Goal: Task Accomplishment & Management: Use online tool/utility

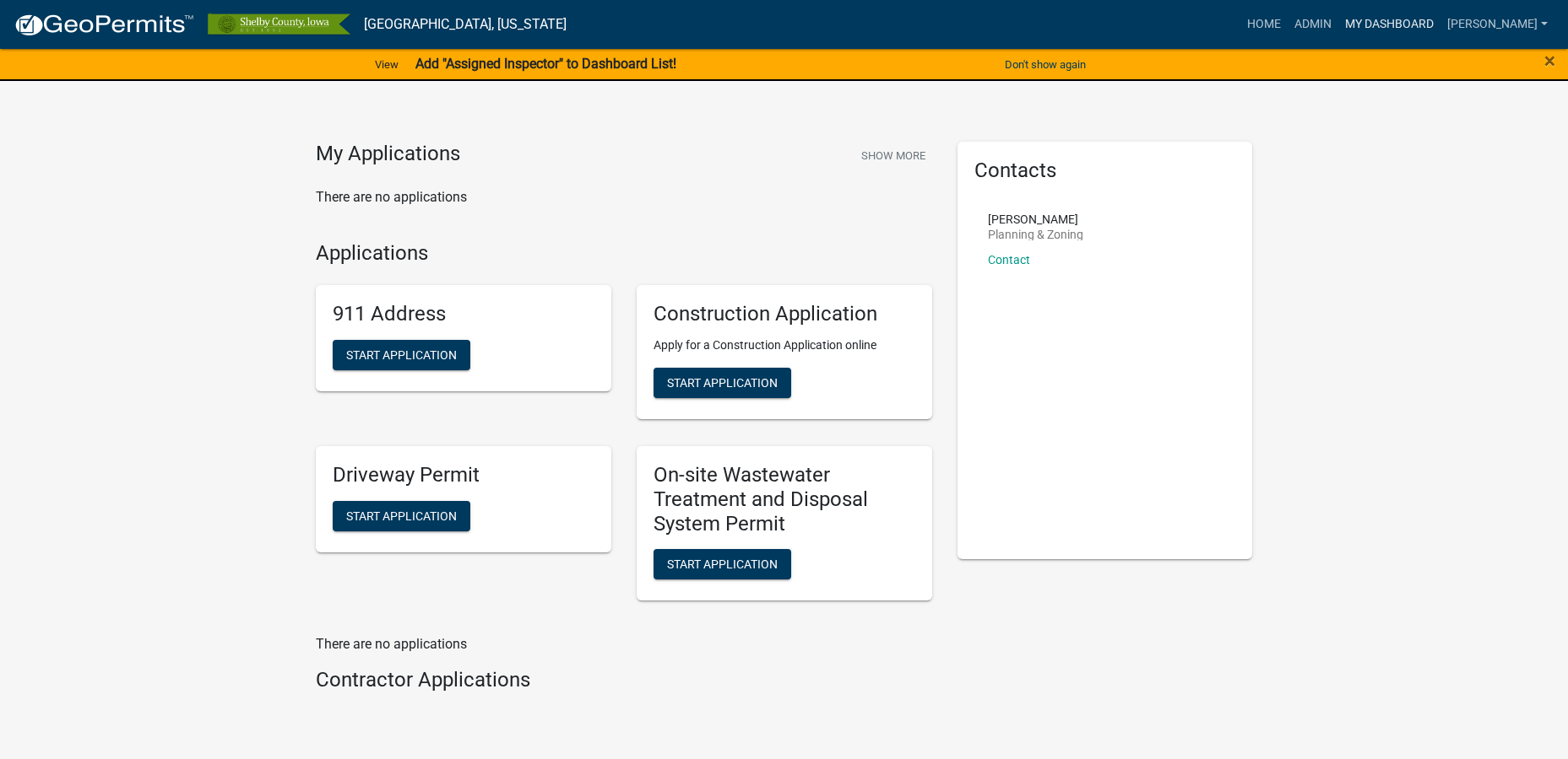
click at [1382, 24] on link "My Dashboard" at bounding box center [1390, 25] width 103 height 33
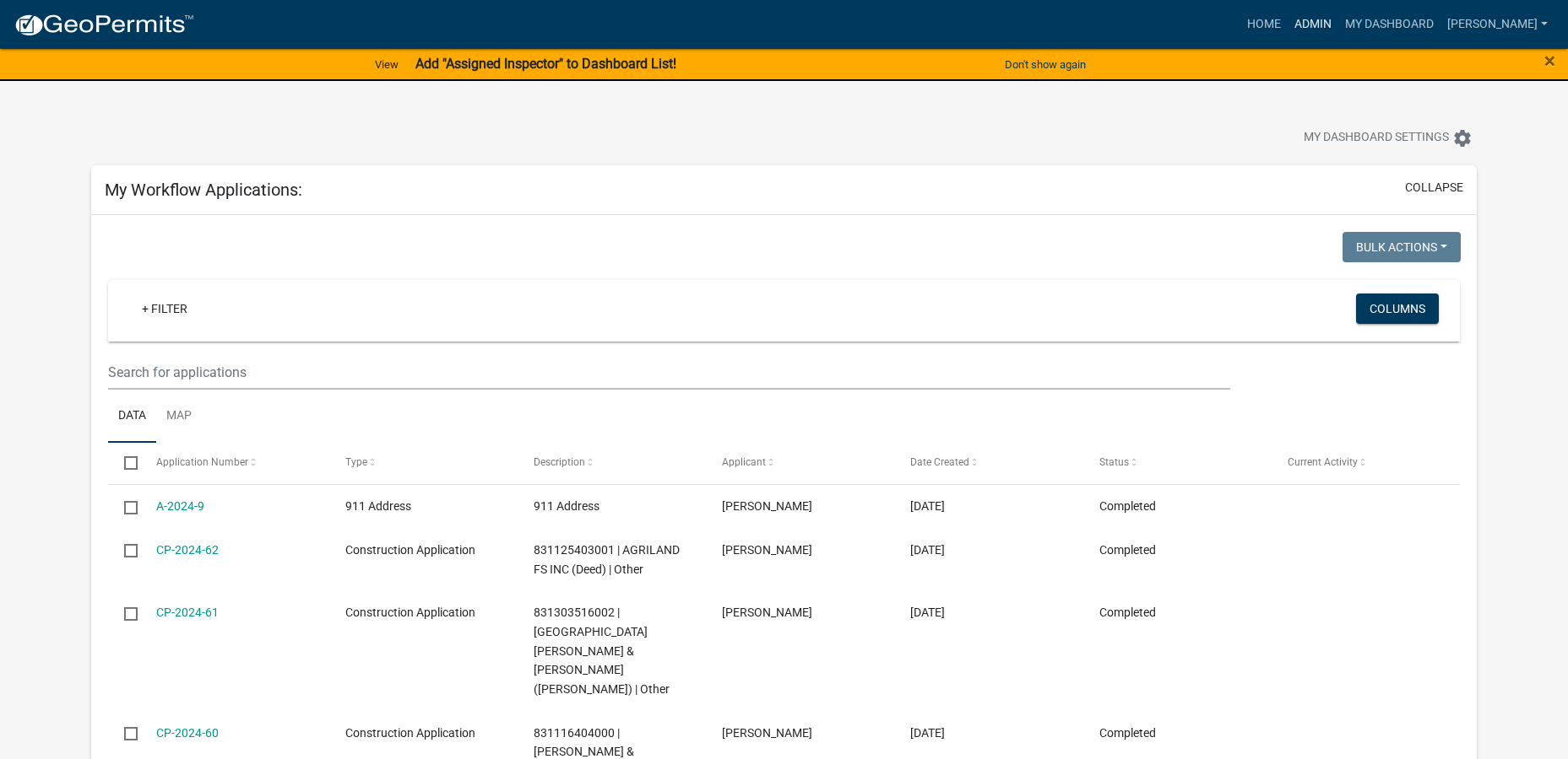
click at [1313, 27] on link "Admin" at bounding box center [1312, 25] width 50 height 33
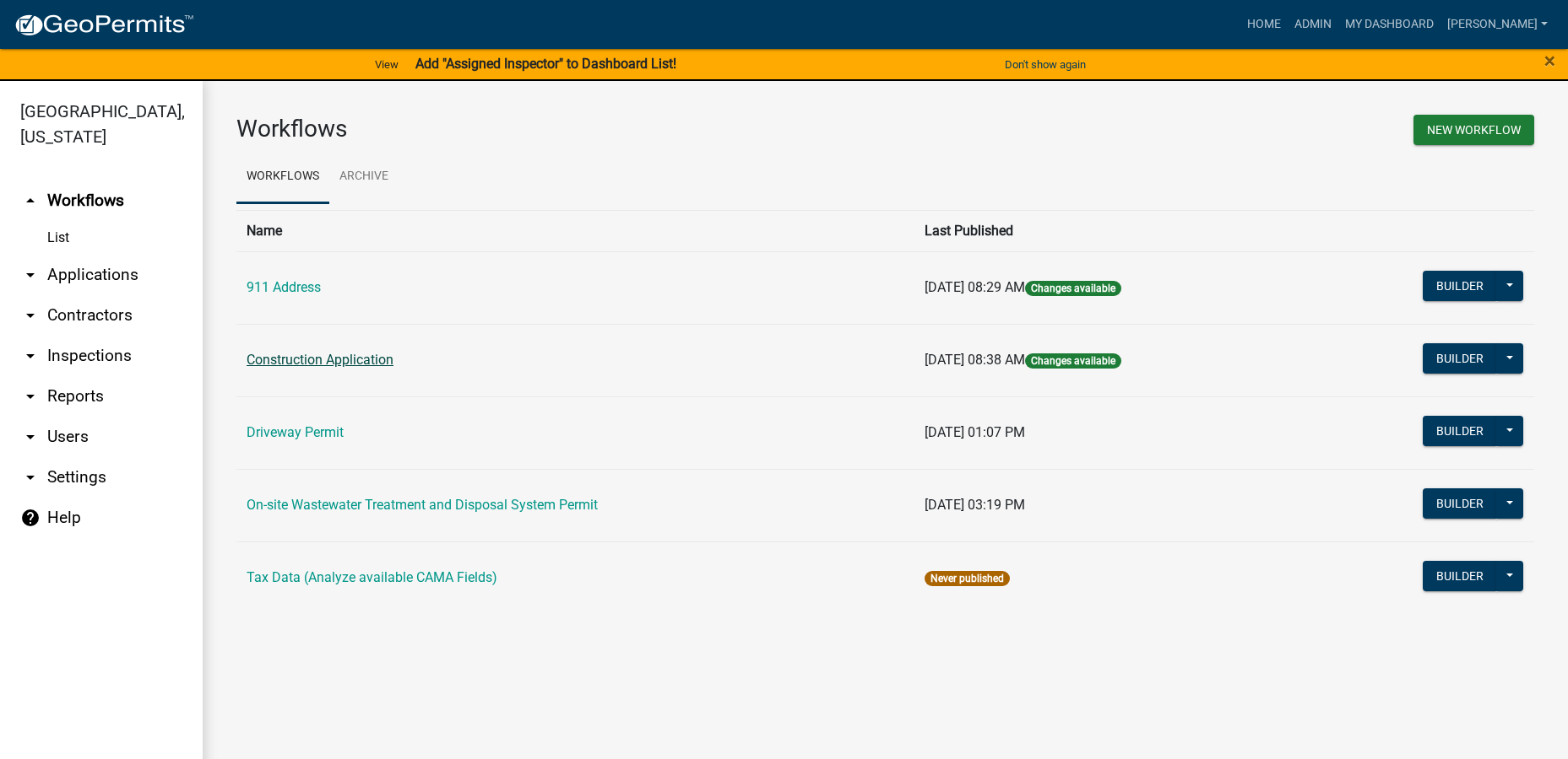
click at [353, 354] on link "Construction Application" at bounding box center [320, 360] width 147 height 16
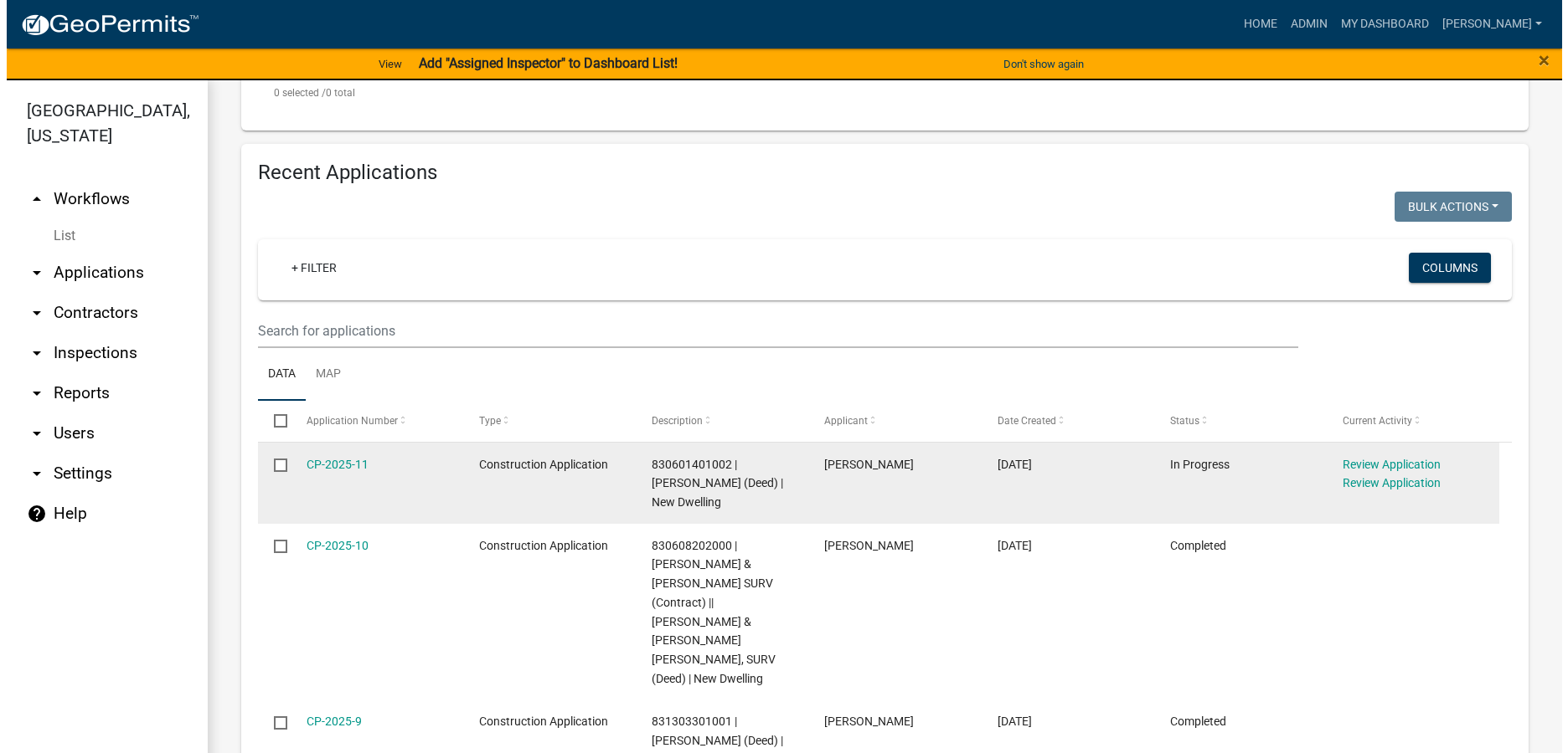
scroll to position [586, 0]
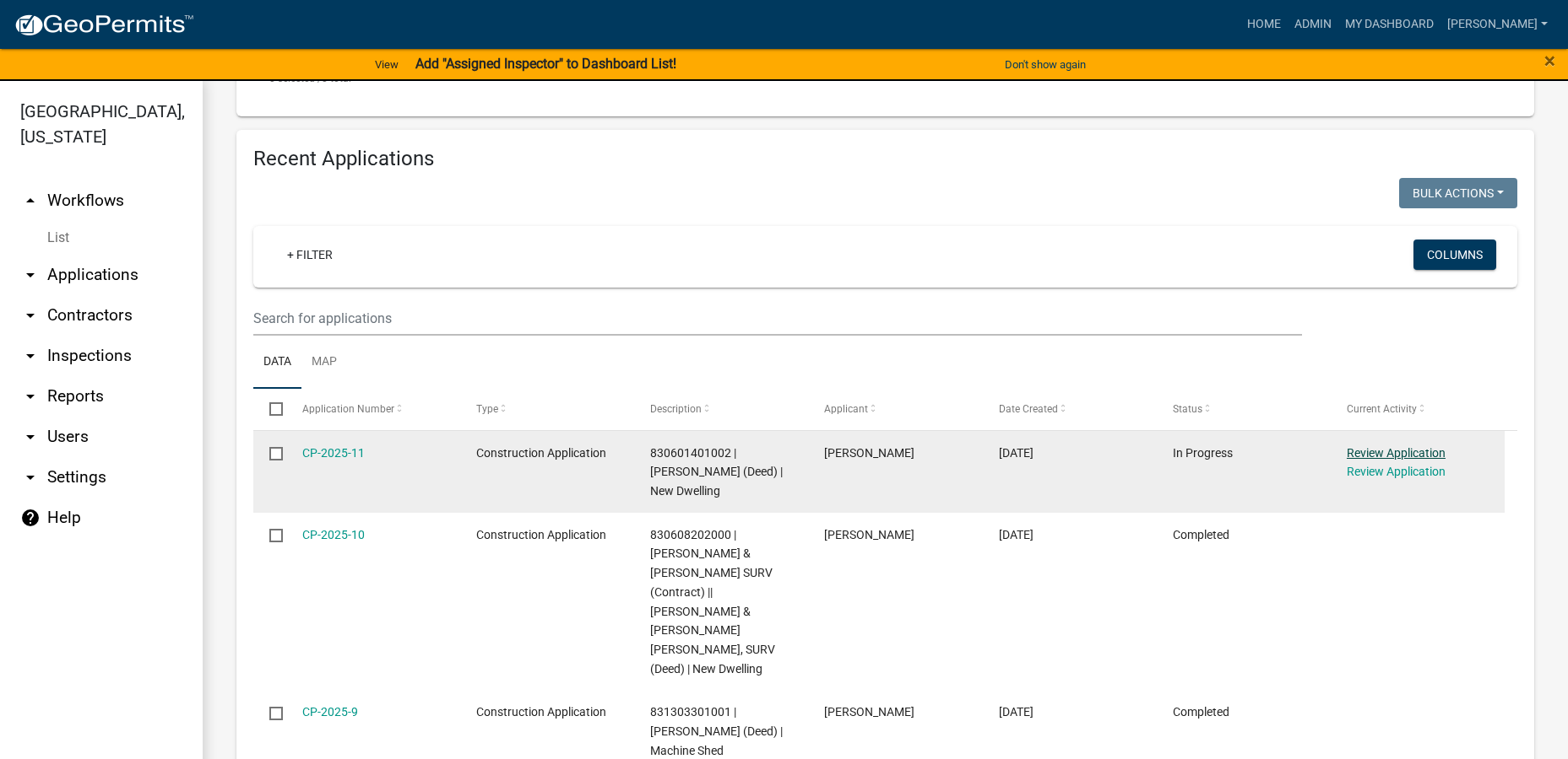
click at [1385, 454] on link "Review Application" at bounding box center [1395, 453] width 99 height 14
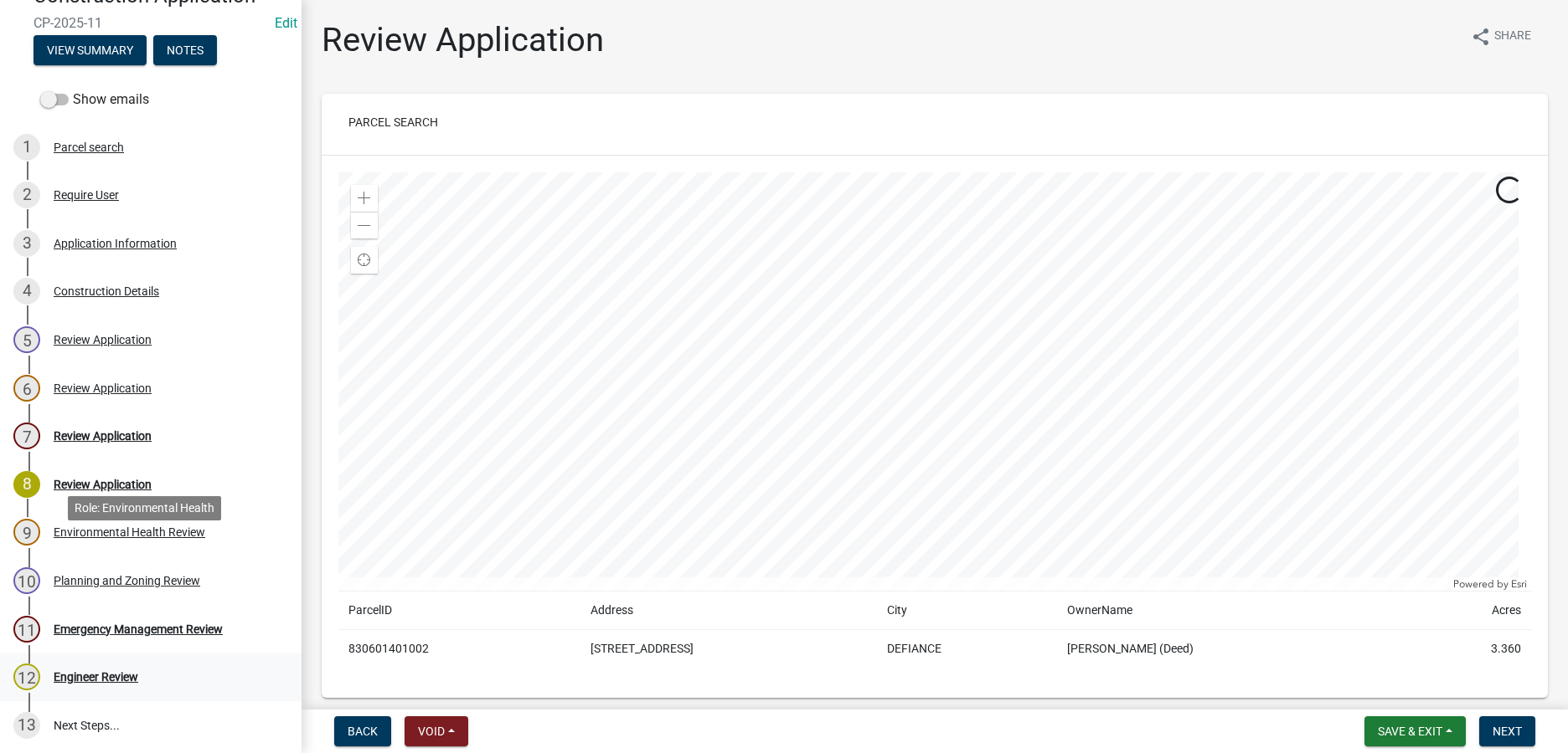
scroll to position [90, 0]
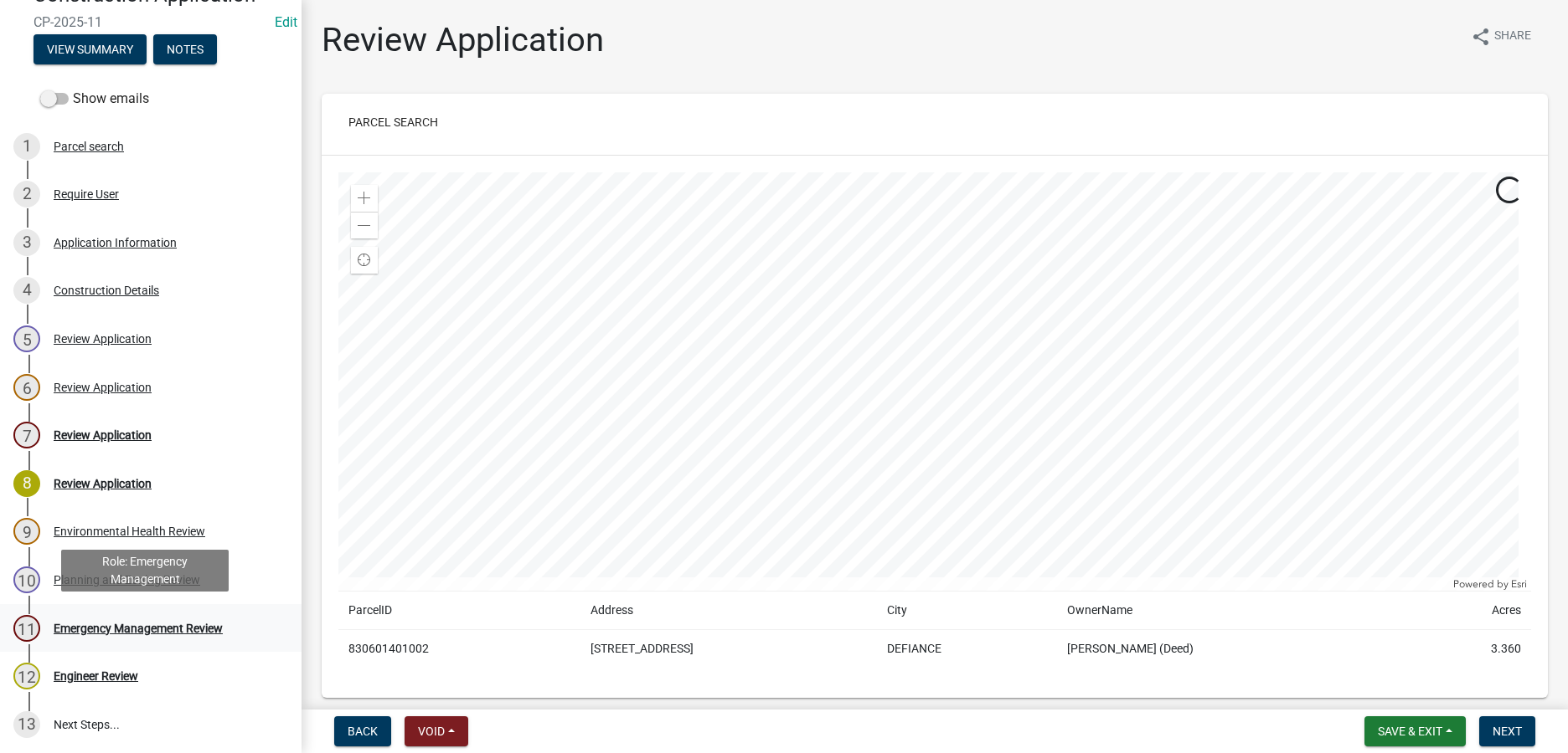
click at [123, 628] on div "Emergency Management Review" at bounding box center [138, 629] width 169 height 12
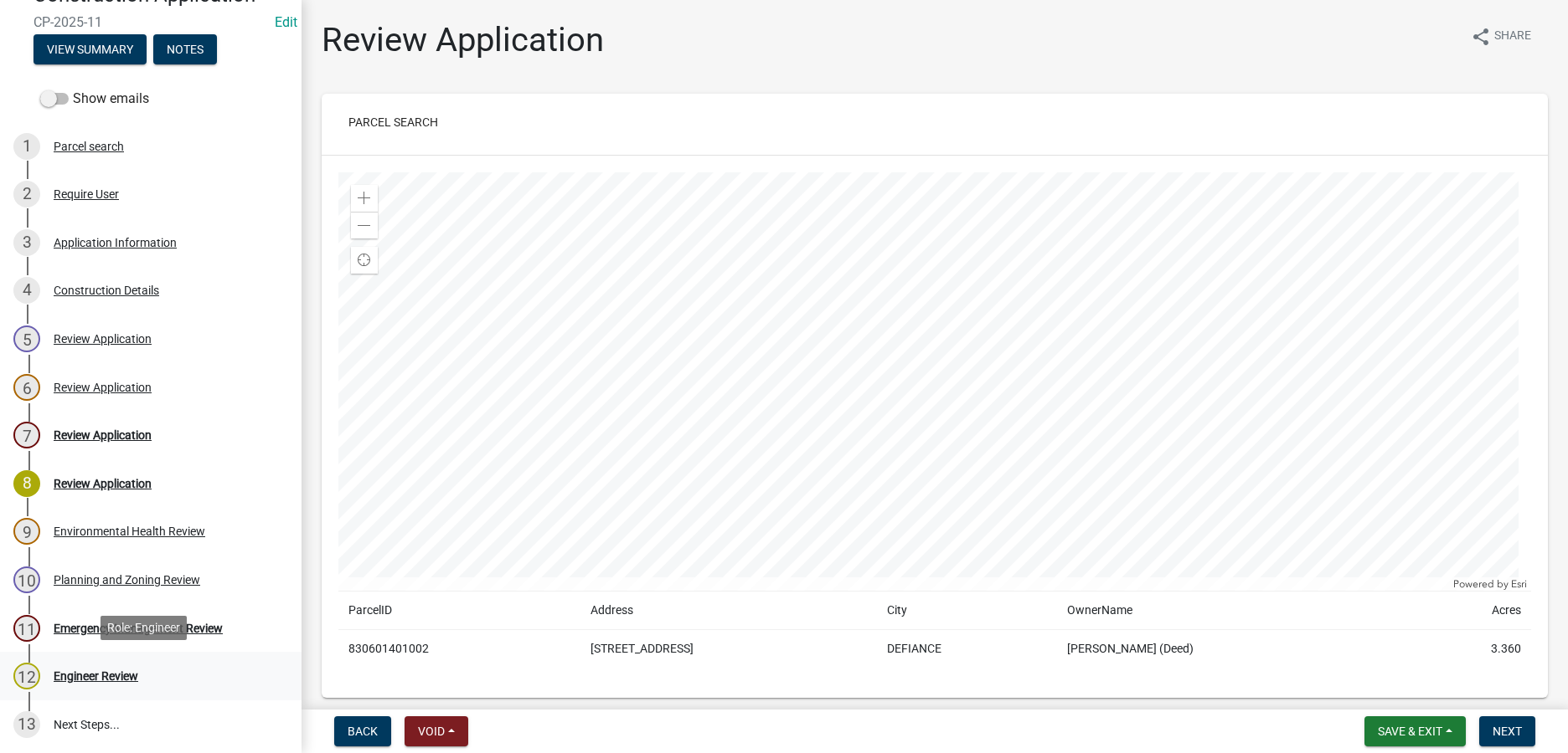
click at [112, 673] on div "Engineer Review" at bounding box center [96, 677] width 84 height 12
click at [106, 671] on div "Engineer Review" at bounding box center [96, 677] width 84 height 12
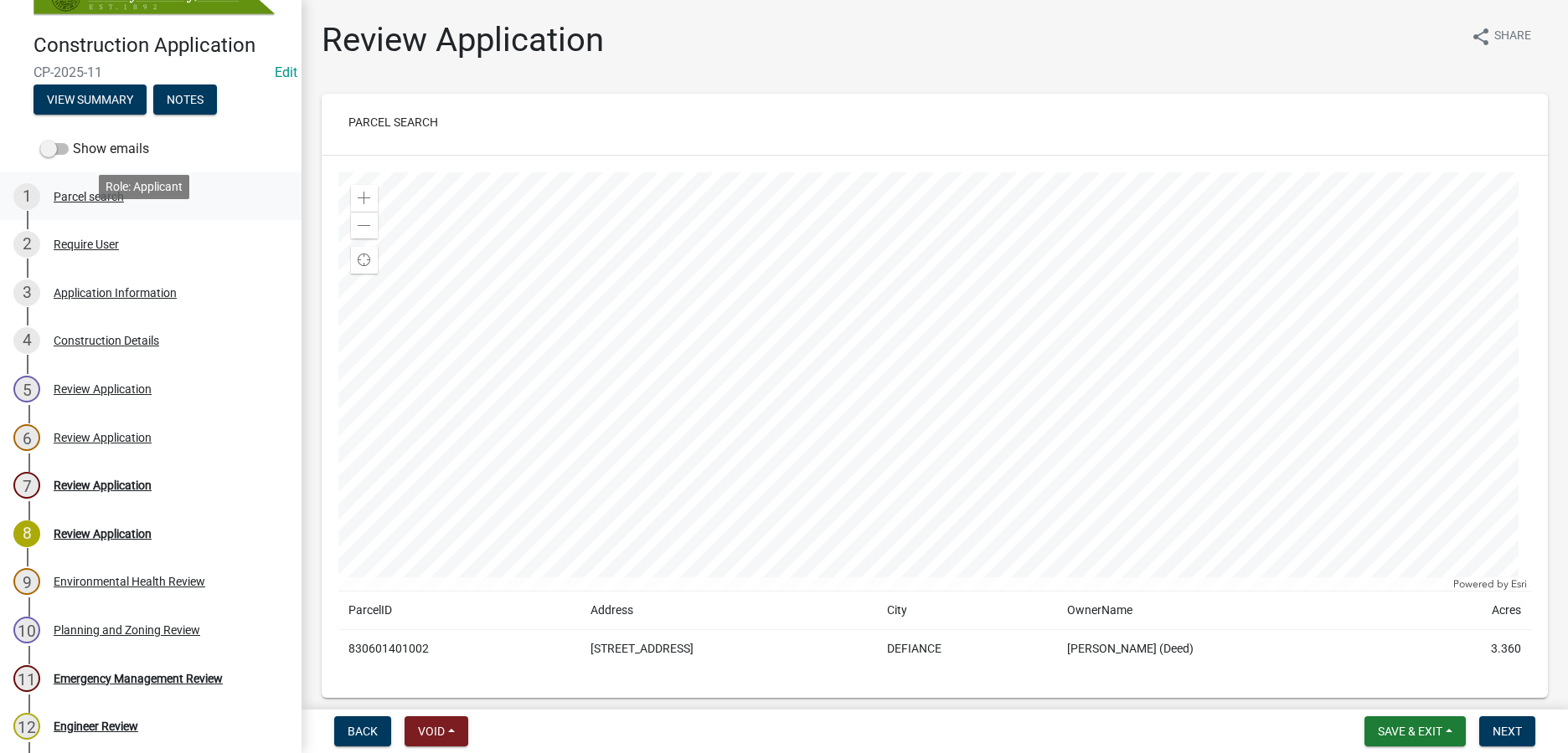
scroll to position [0, 0]
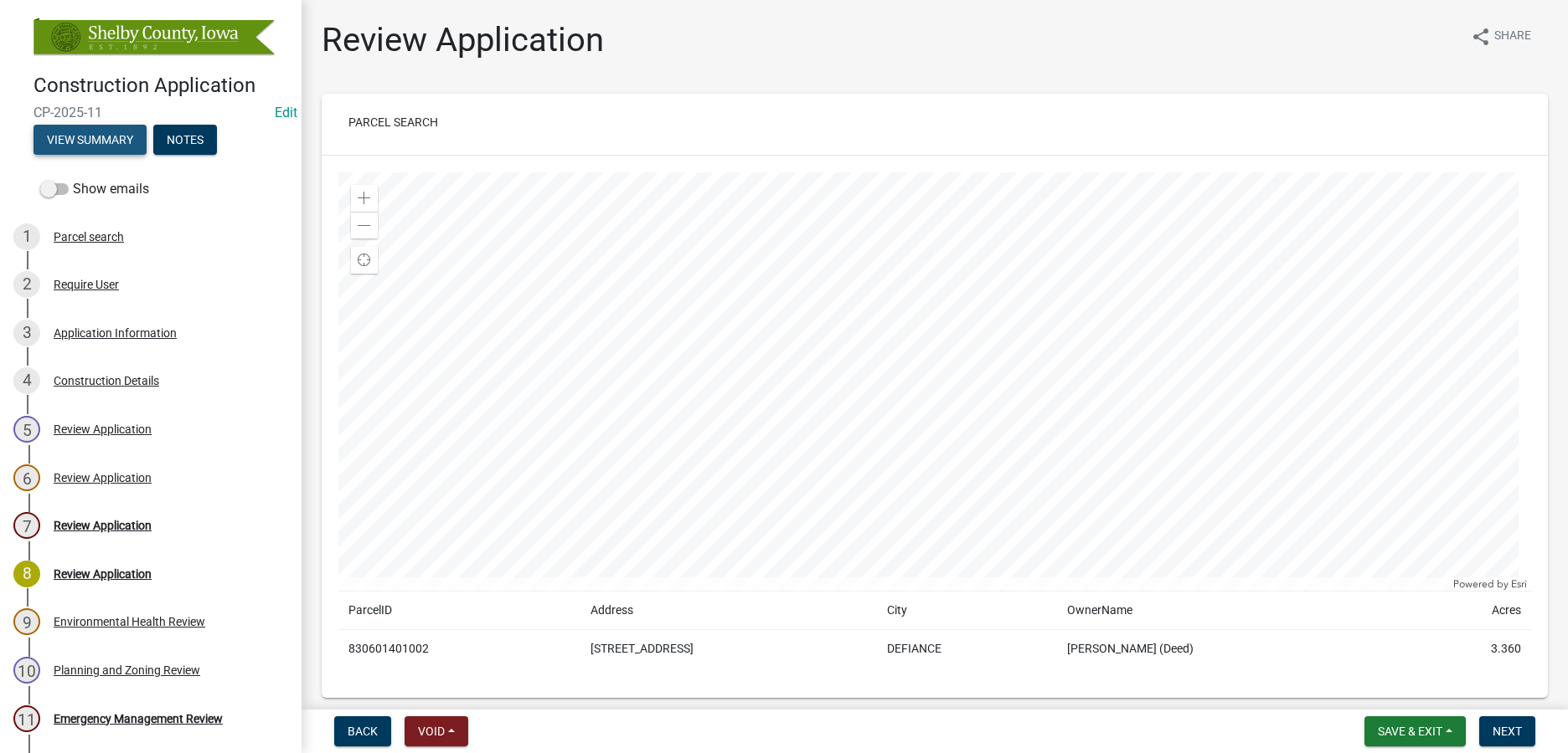
click at [106, 146] on button "View Summary" at bounding box center [90, 140] width 113 height 30
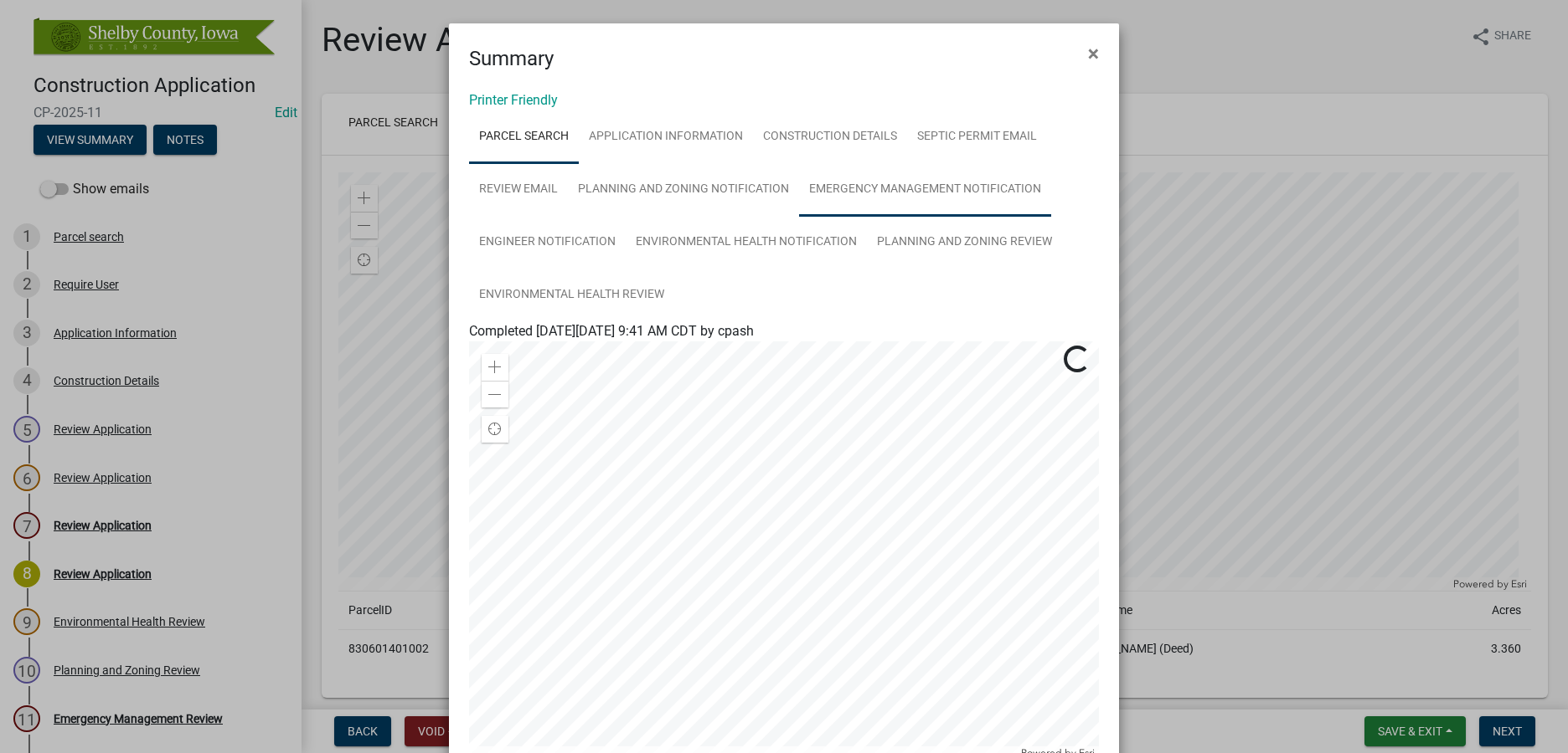
click at [893, 199] on link "Emergency Management Notification" at bounding box center [925, 190] width 252 height 54
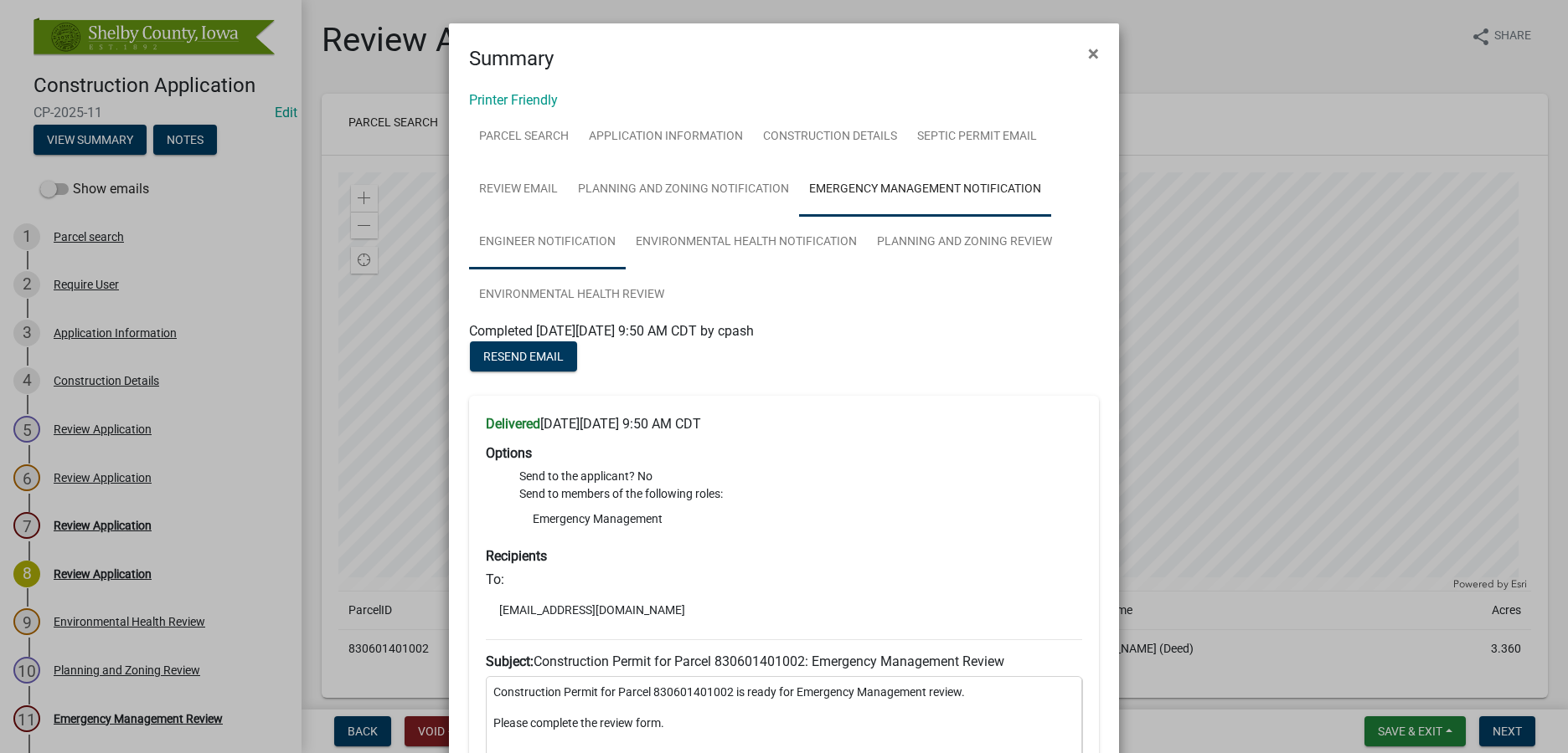
click at [553, 250] on link "Engineer Notification" at bounding box center [547, 243] width 157 height 54
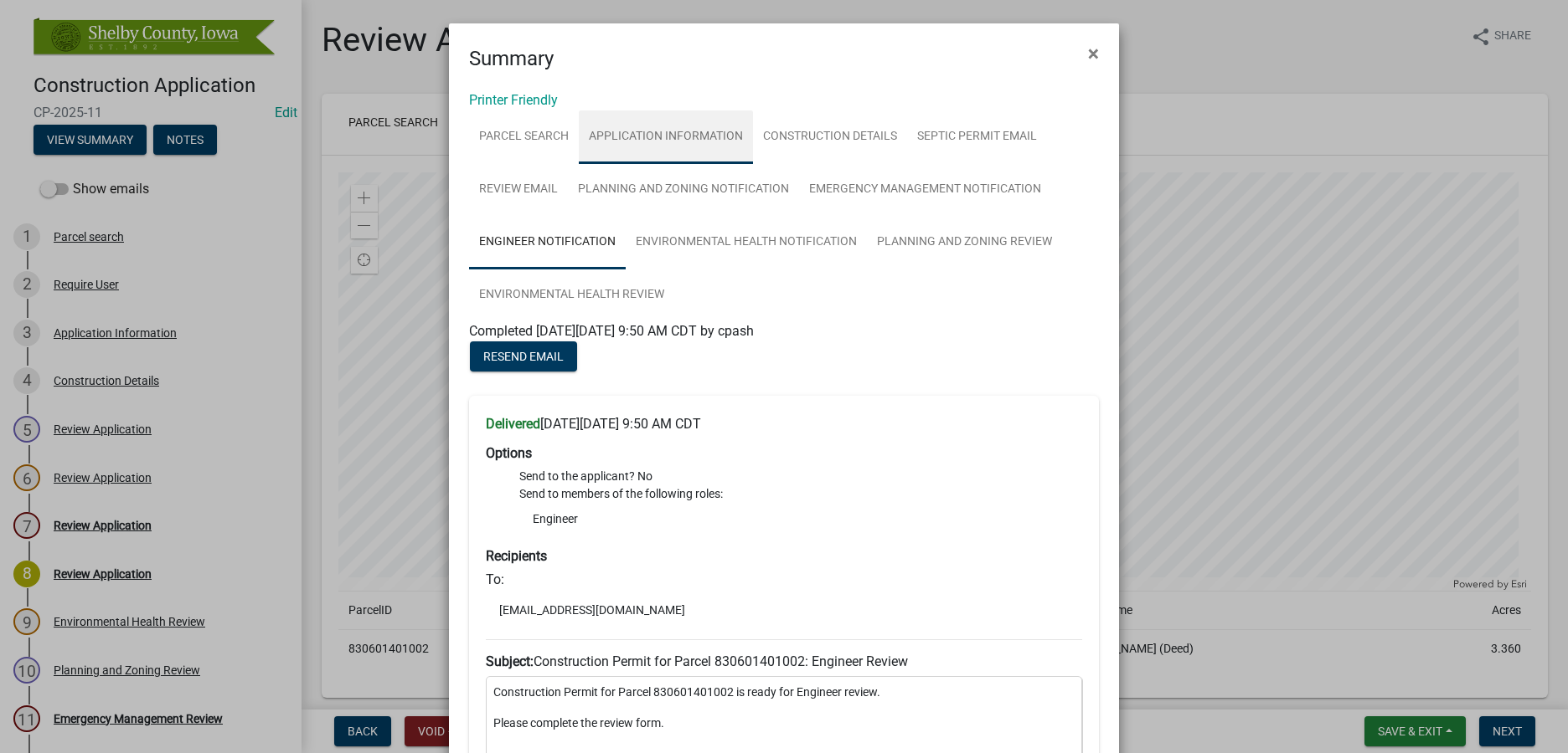
click at [678, 139] on link "Application Information" at bounding box center [666, 137] width 174 height 54
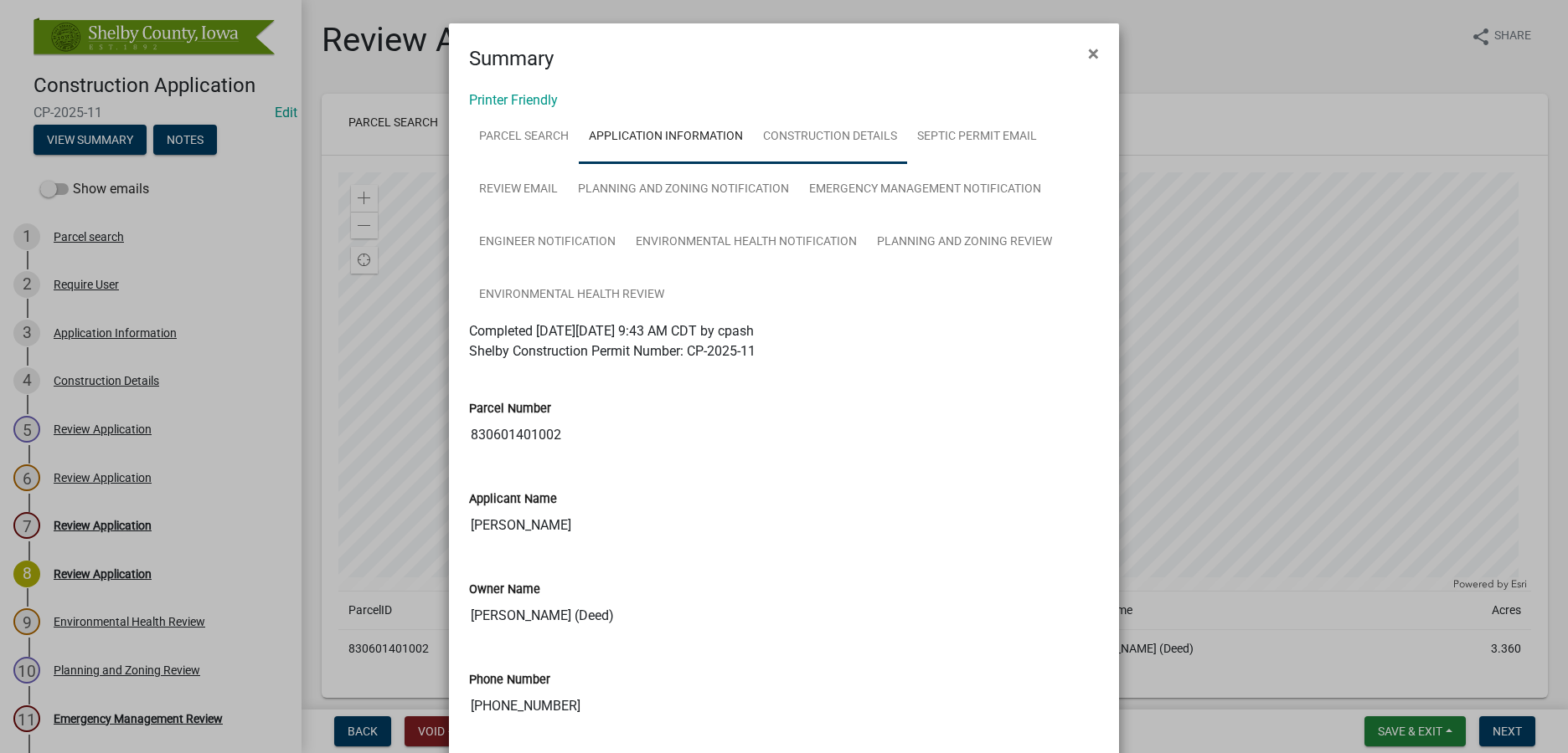
click at [817, 151] on link "Construction Details" at bounding box center [830, 137] width 155 height 54
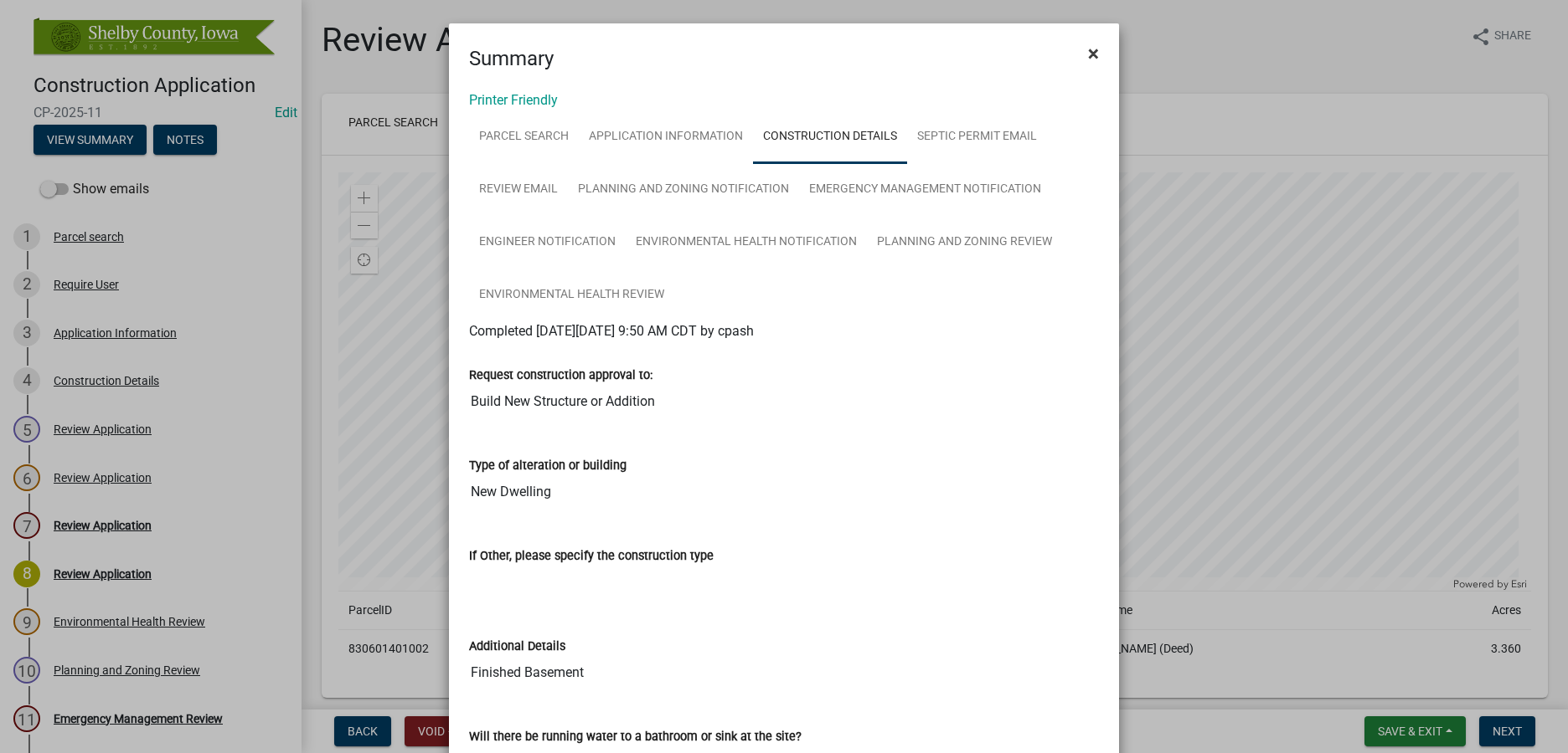
click at [1093, 48] on button "×" at bounding box center [1093, 54] width 38 height 47
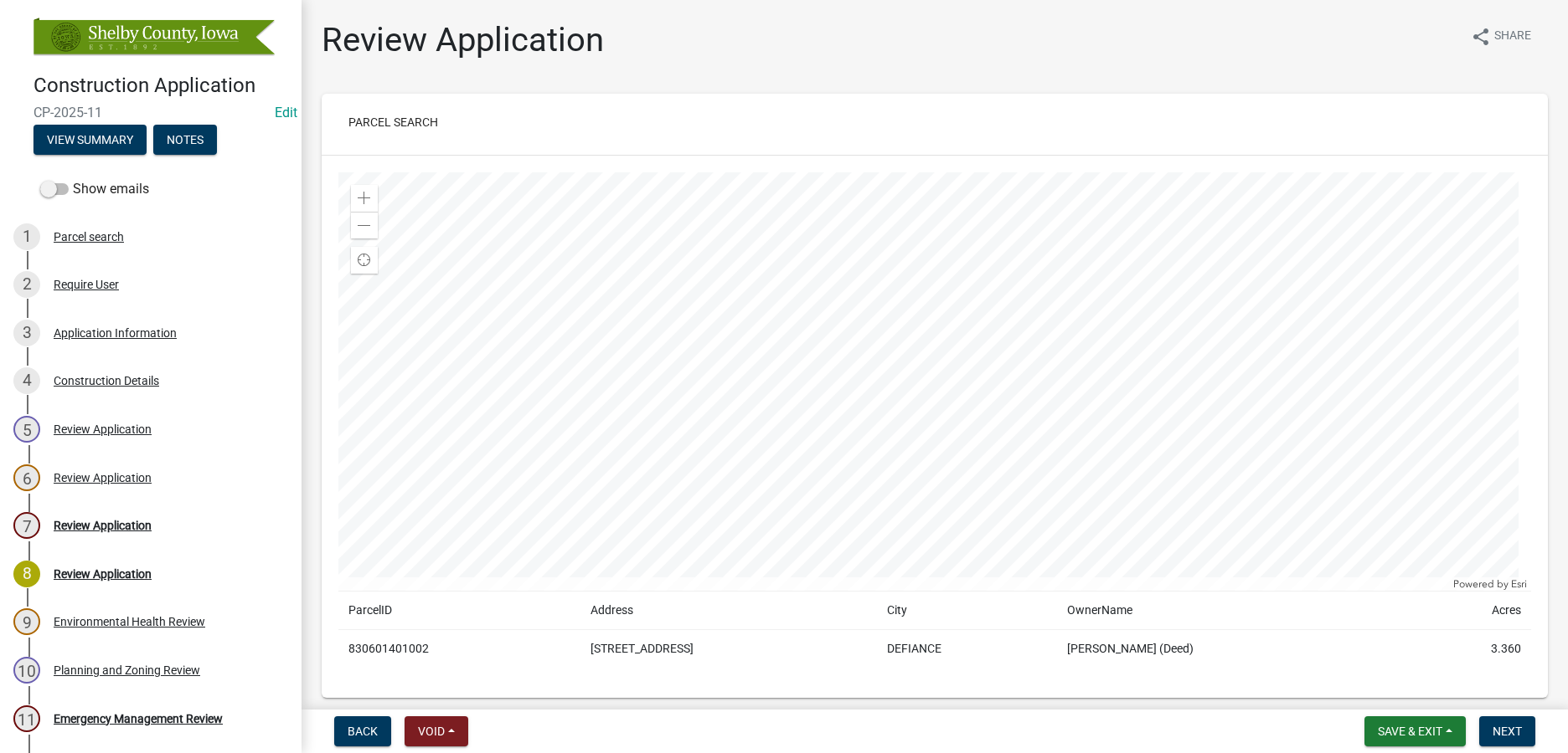
click at [77, 37] on img at bounding box center [154, 36] width 242 height 38
